Goal: Task Accomplishment & Management: Complete application form

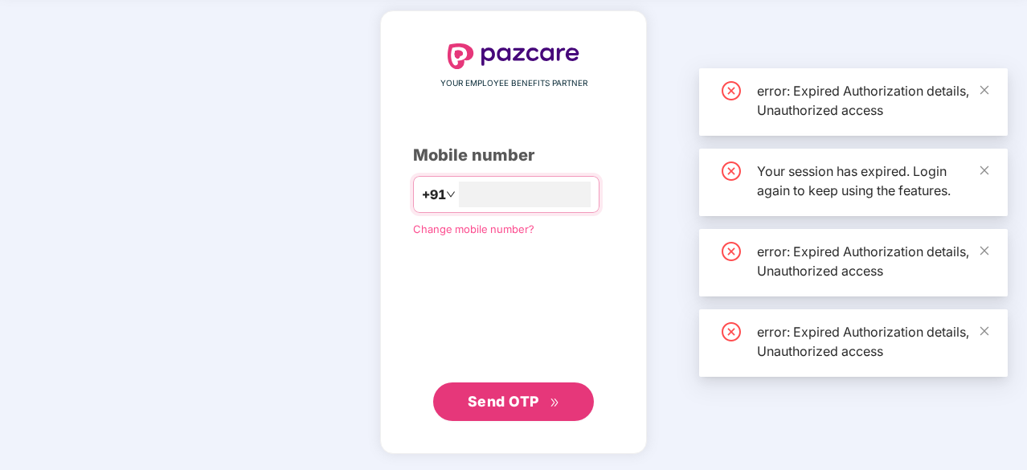
scroll to position [60, 0]
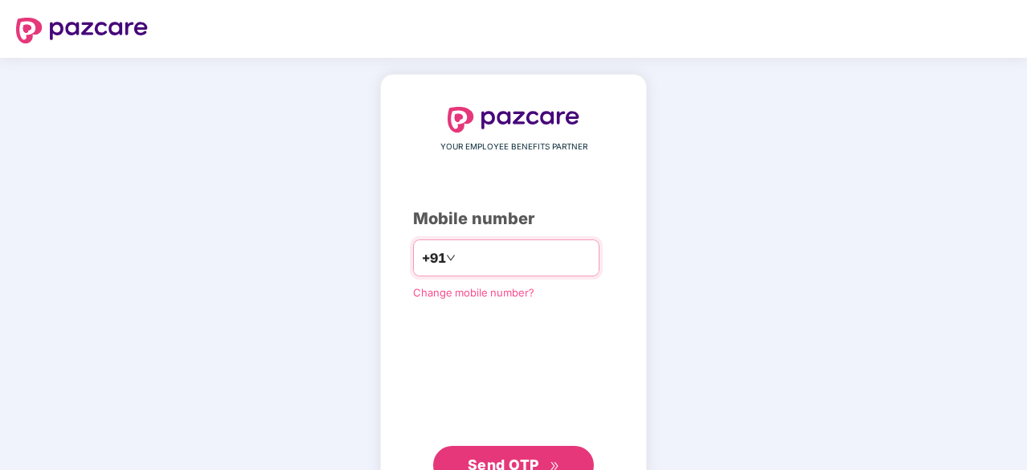
click at [517, 266] on input "number" at bounding box center [525, 258] width 132 height 26
type input "**********"
click at [520, 459] on span "Send OTP" at bounding box center [504, 464] width 72 height 17
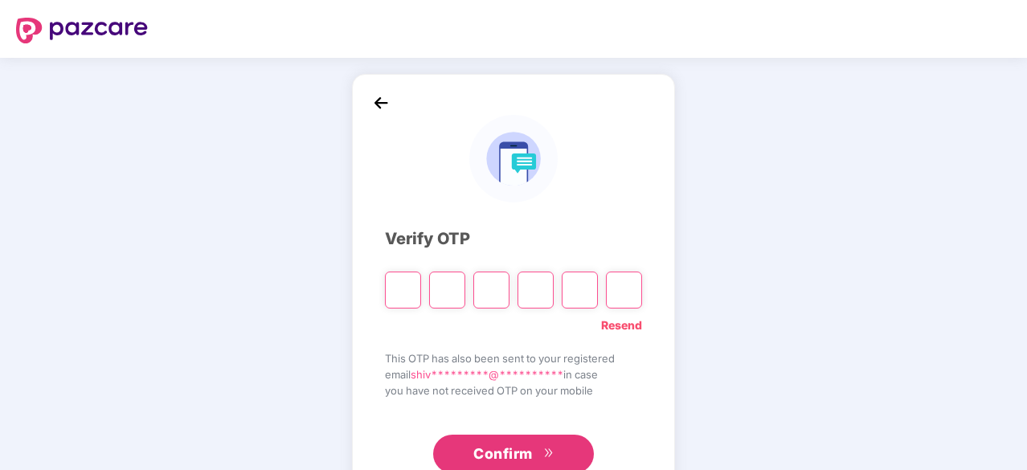
type input "*"
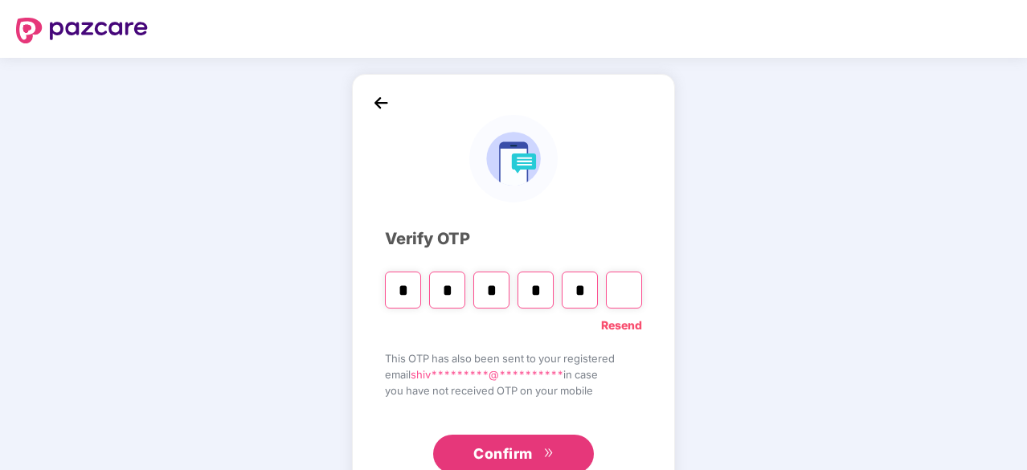
type input "*"
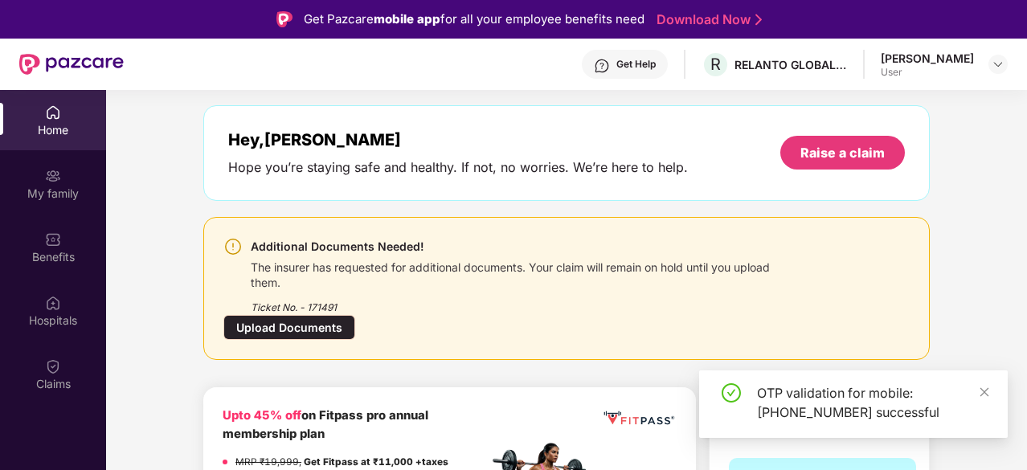
scroll to position [80, 0]
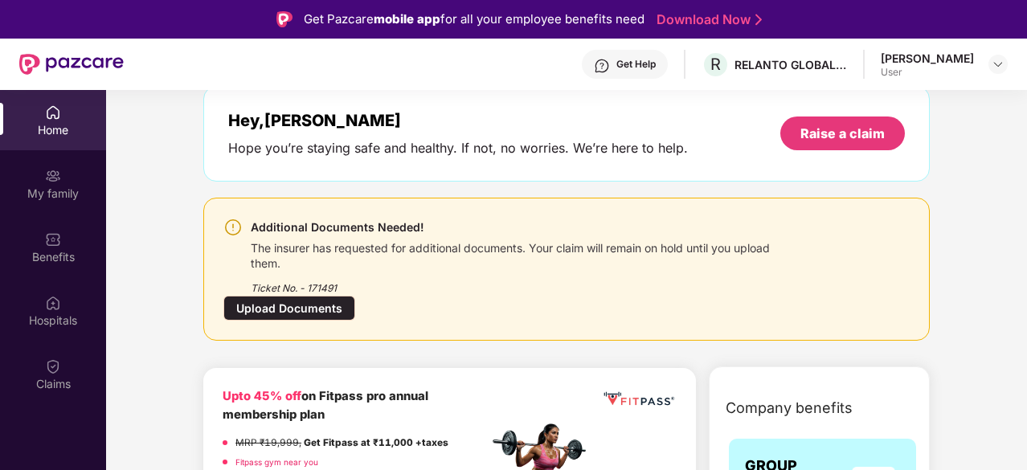
click at [425, 245] on div "The insurer has requested for additional documents. Your claim will remain on h…" at bounding box center [523, 254] width 545 height 34
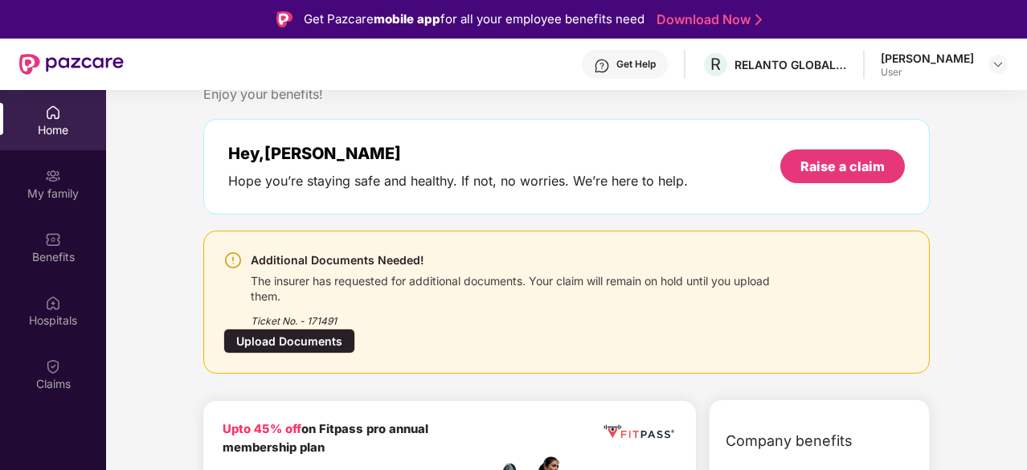
scroll to position [161, 0]
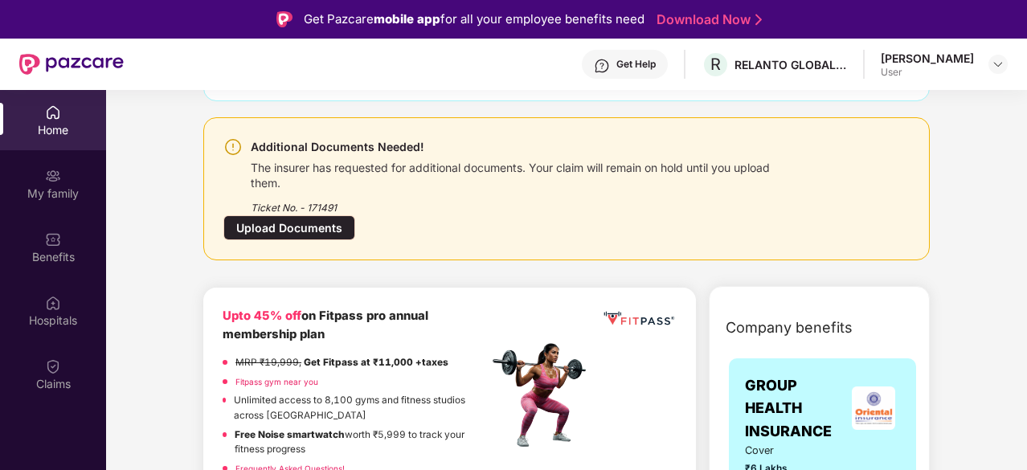
click at [300, 223] on div "Upload Documents" at bounding box center [289, 227] width 132 height 25
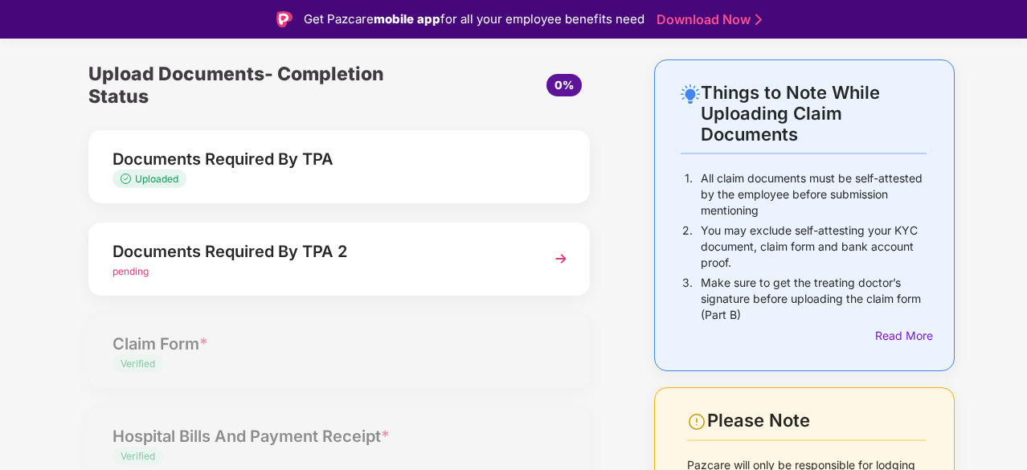
scroll to position [80, 0]
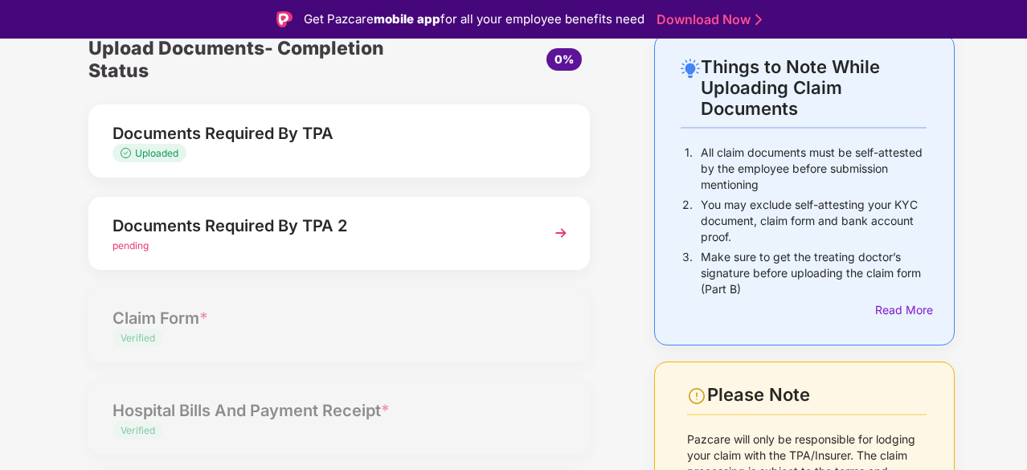
click at [325, 228] on div "Documents Required By TPA 2" at bounding box center [319, 226] width 415 height 26
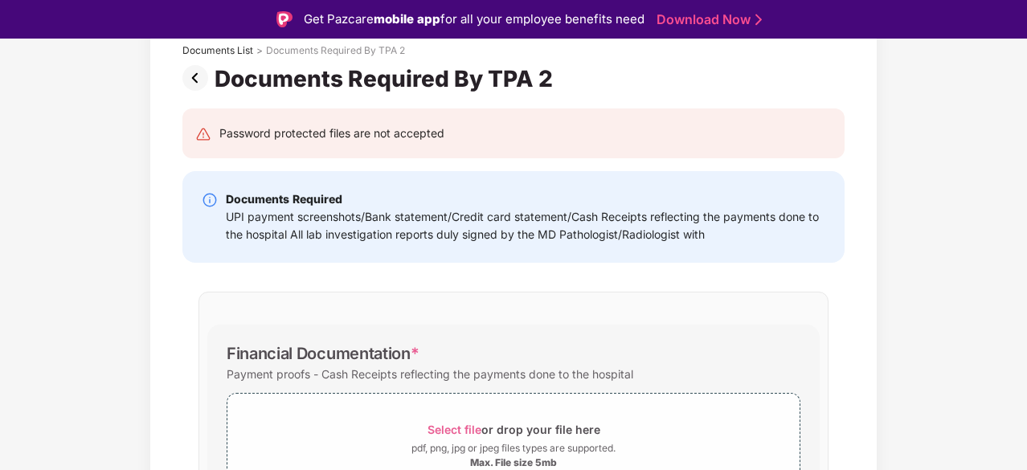
scroll to position [183, 0]
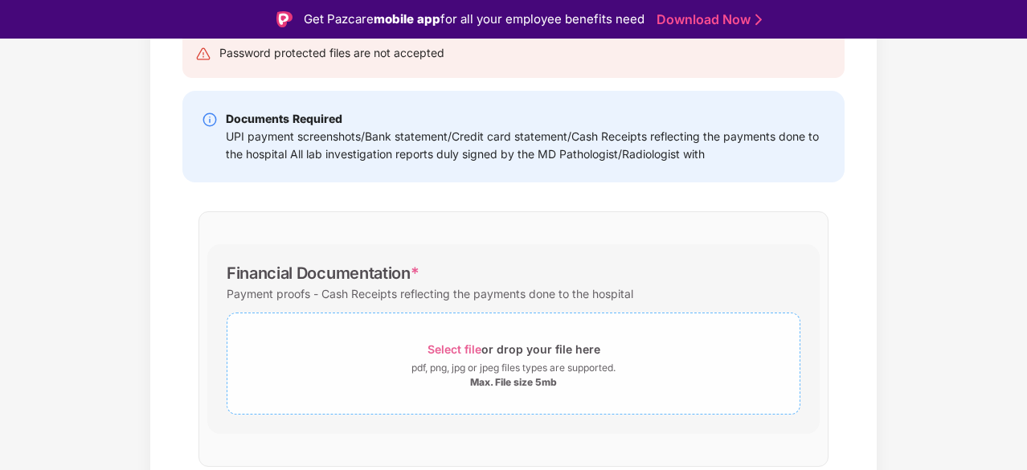
click at [447, 347] on span "Select file" at bounding box center [454, 349] width 54 height 14
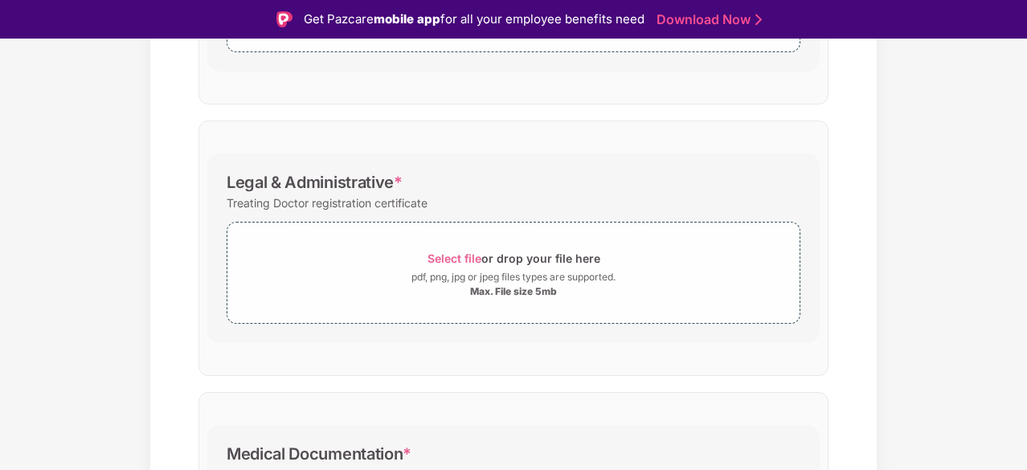
scroll to position [1432, 0]
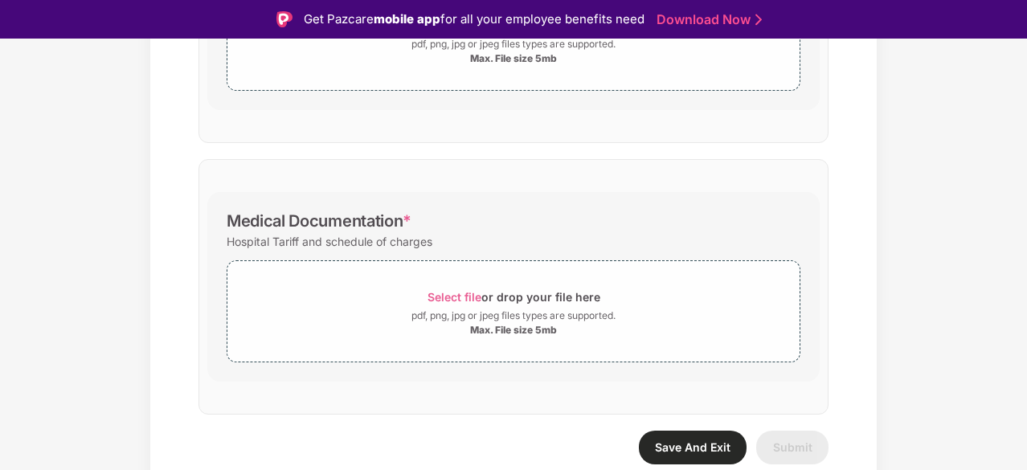
click at [662, 443] on span "Save And Exit" at bounding box center [693, 447] width 76 height 14
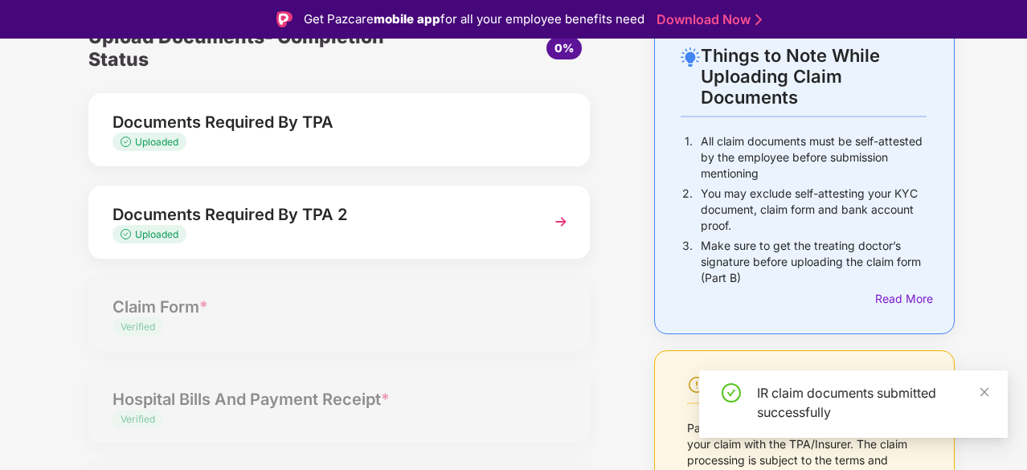
scroll to position [93, 0]
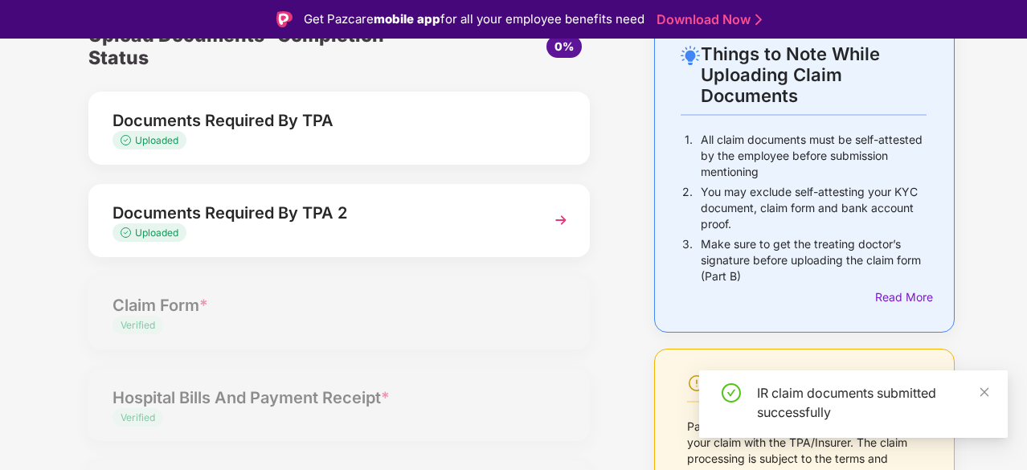
click at [273, 224] on div "Documents Required By TPA 2" at bounding box center [319, 213] width 415 height 26
